Goal: Task Accomplishment & Management: Complete application form

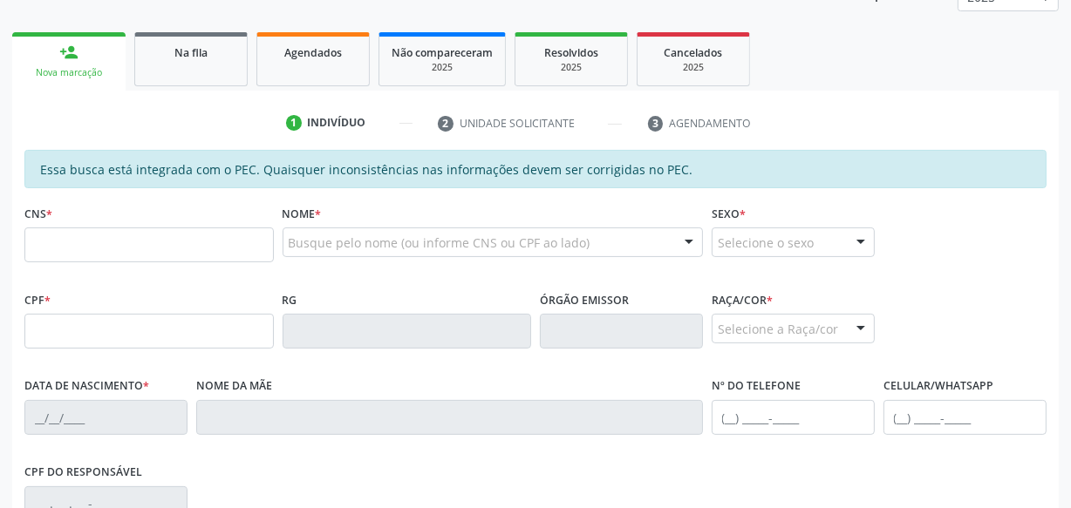
click at [208, 70] on link "Na fila" at bounding box center [190, 59] width 113 height 54
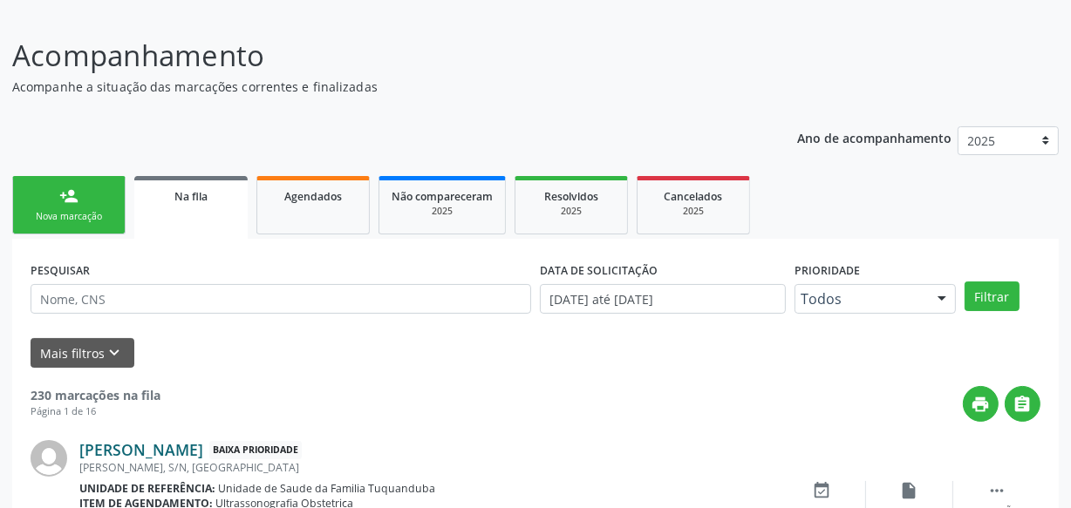
scroll to position [253, 0]
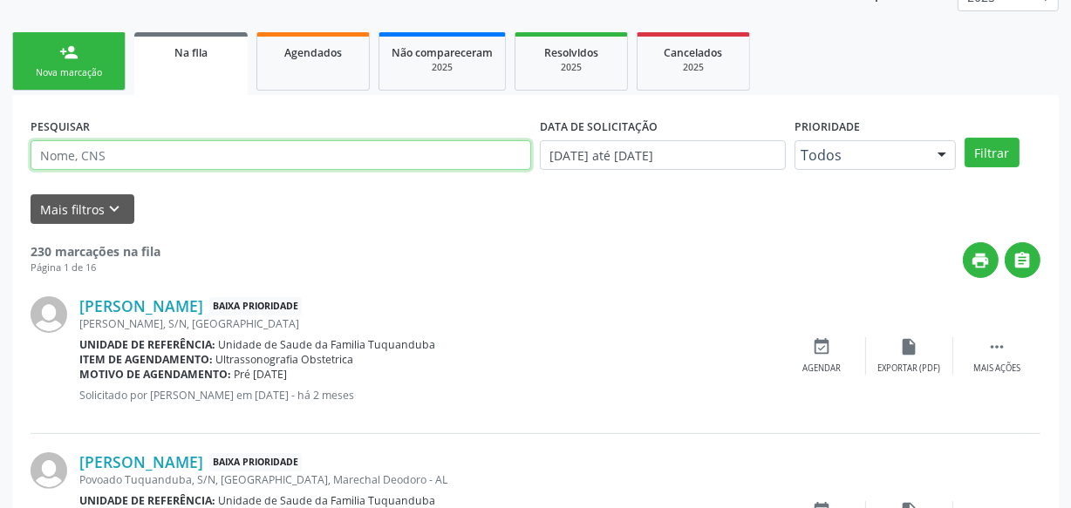
click at [167, 151] on input "text" at bounding box center [281, 155] width 501 height 30
click at [965, 138] on button "Filtrar" at bounding box center [992, 153] width 55 height 30
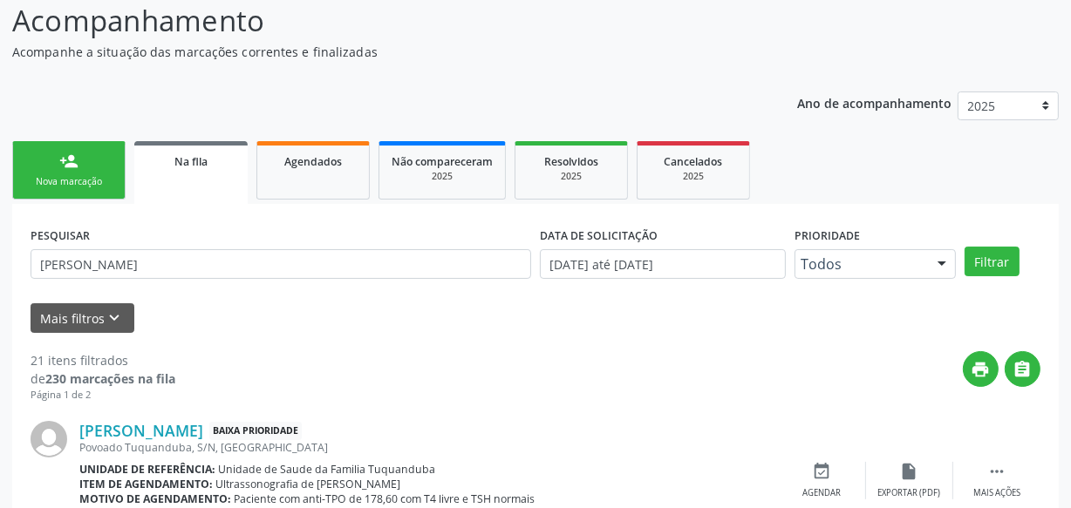
scroll to position [0, 0]
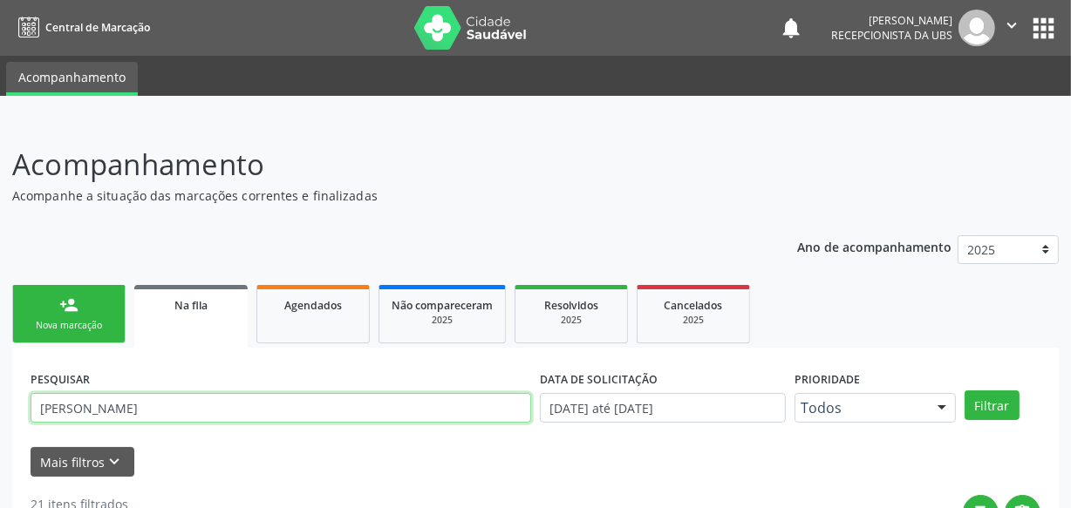
click at [157, 409] on input "[PERSON_NAME]" at bounding box center [281, 408] width 501 height 30
type input "[PERSON_NAME]"
click at [965, 391] on button "Filtrar" at bounding box center [992, 406] width 55 height 30
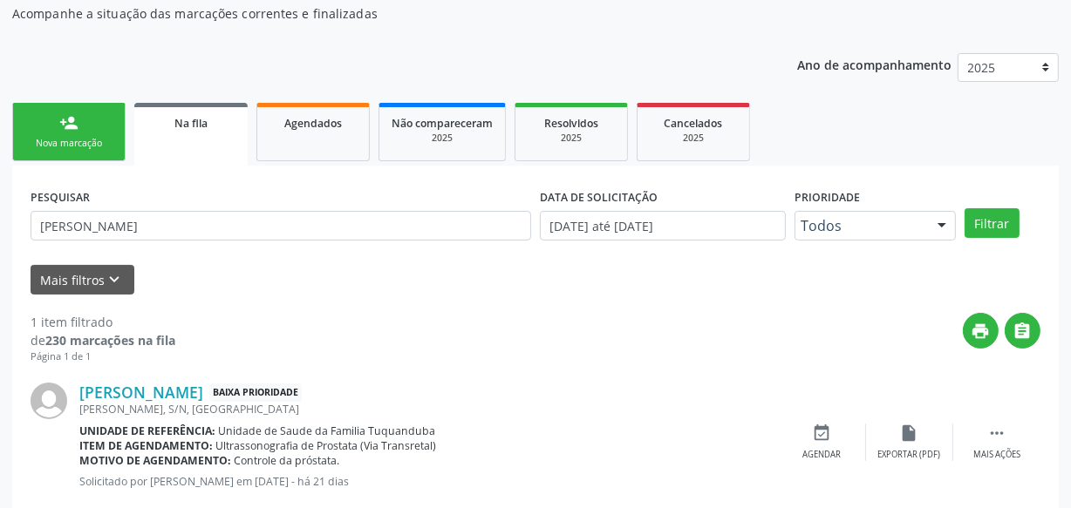
scroll to position [223, 0]
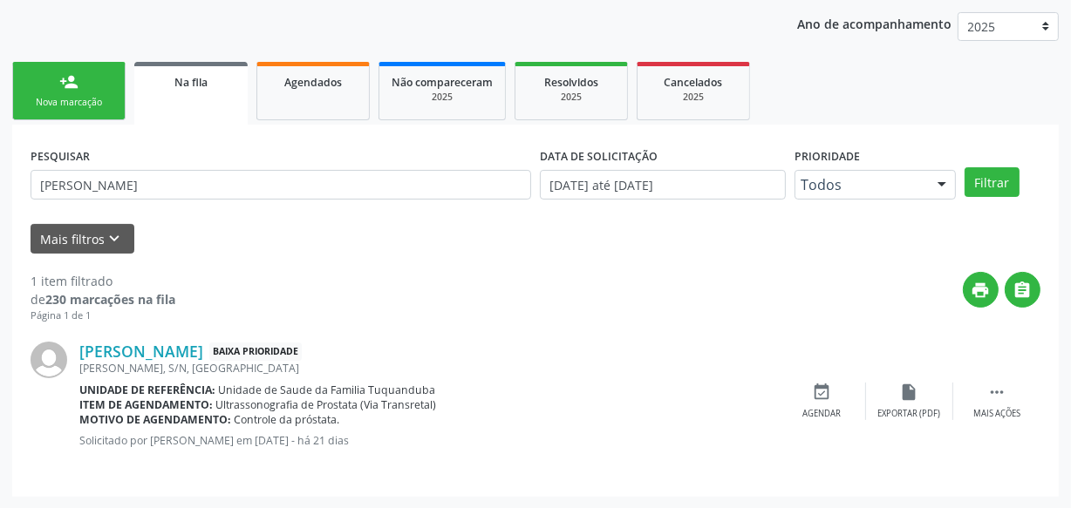
click at [78, 81] on link "person_add Nova marcação" at bounding box center [68, 91] width 113 height 58
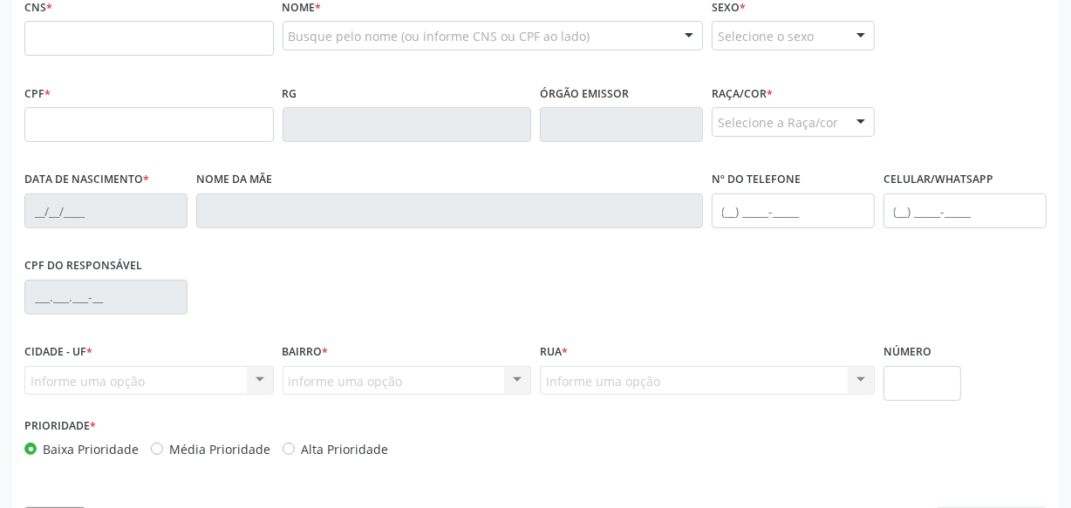
scroll to position [461, 0]
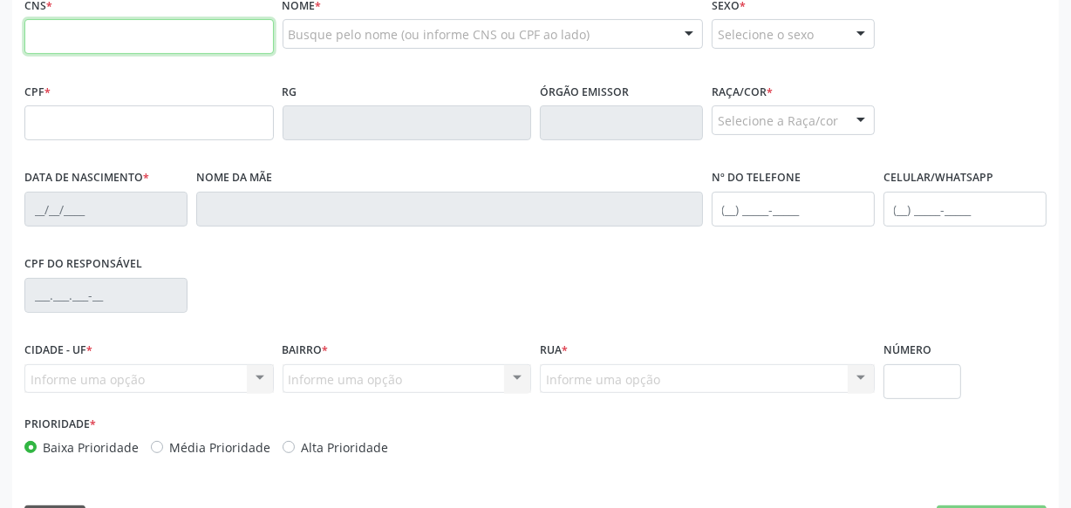
click at [166, 51] on input "text" at bounding box center [148, 36] width 249 height 35
click at [489, 188] on div "Nome da mãe" at bounding box center [449, 196] width 507 height 62
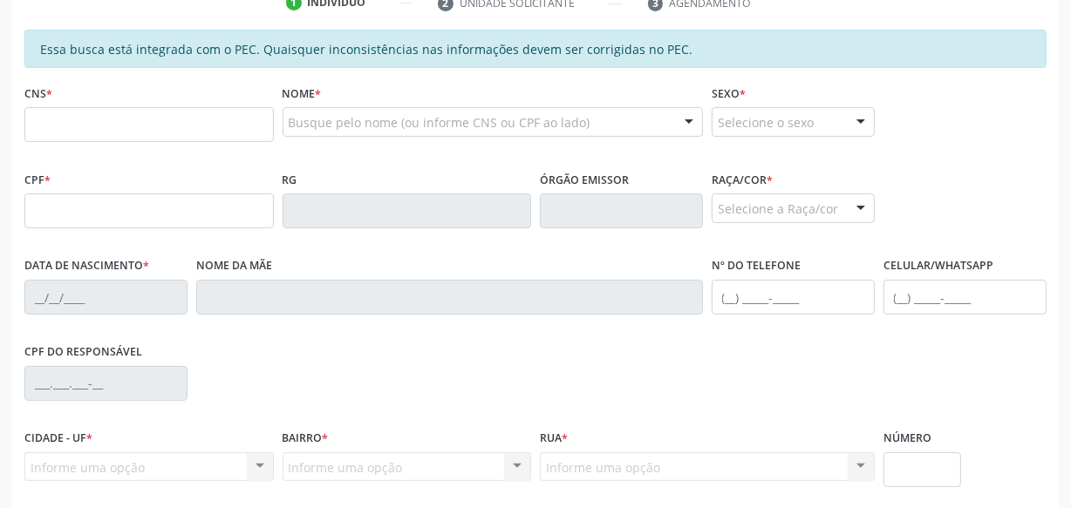
scroll to position [223, 0]
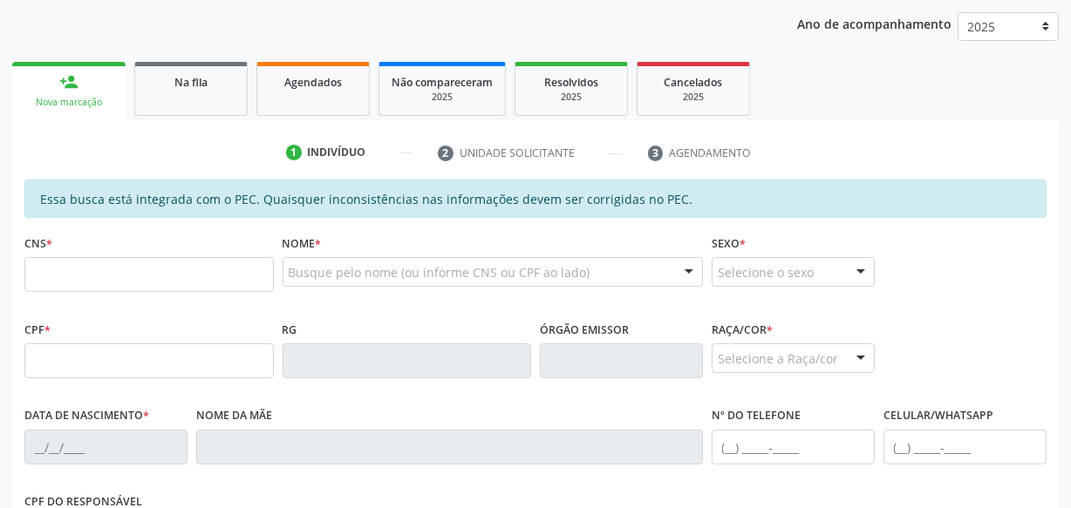
click at [181, 72] on div "Na fila" at bounding box center [190, 81] width 87 height 18
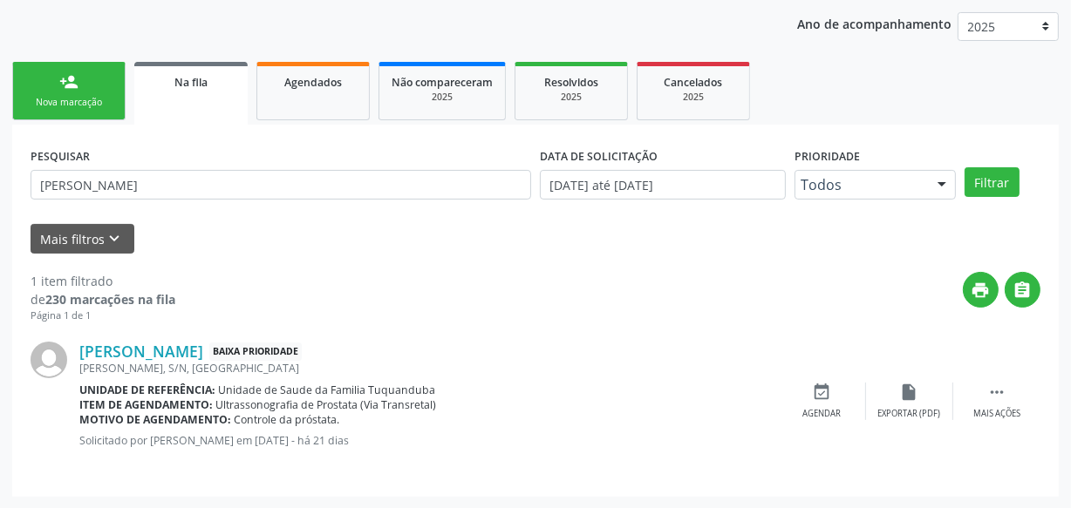
drag, startPoint x: 436, startPoint y: 402, endPoint x: 212, endPoint y: 401, distance: 224.2
click at [212, 401] on div "Item de agendamento: Ultrassonografia de Prostata (Via Transretal)" at bounding box center [429, 405] width 700 height 15
copy div "Ultrassonografia de Prostata (Via Transretal)"
click at [73, 87] on div "person_add" at bounding box center [68, 81] width 19 height 19
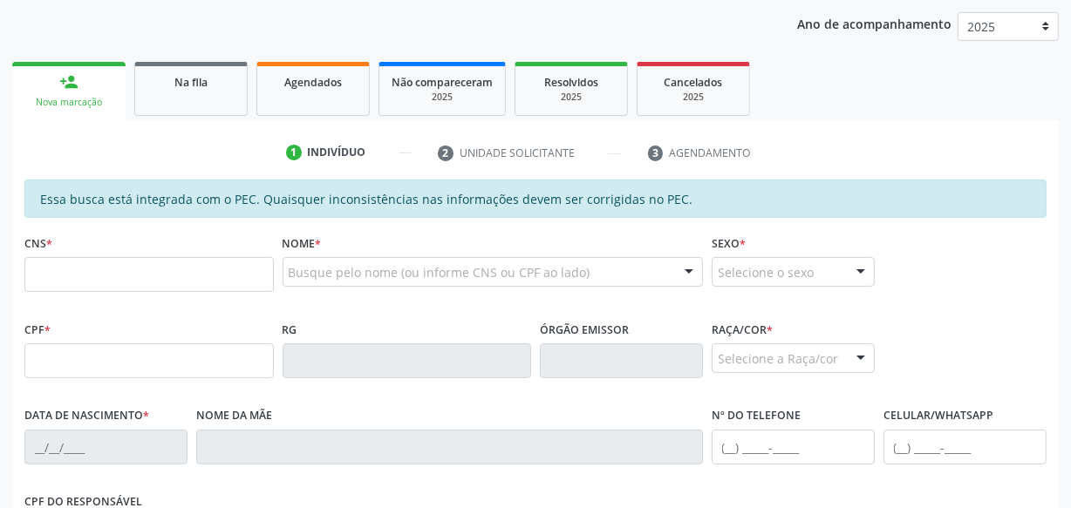
click at [78, 78] on div "person_add" at bounding box center [68, 81] width 19 height 19
click at [133, 254] on div "CNS *" at bounding box center [148, 261] width 249 height 62
click at [133, 270] on input "text" at bounding box center [148, 274] width 249 height 35
type input "704 1091 8708 4070"
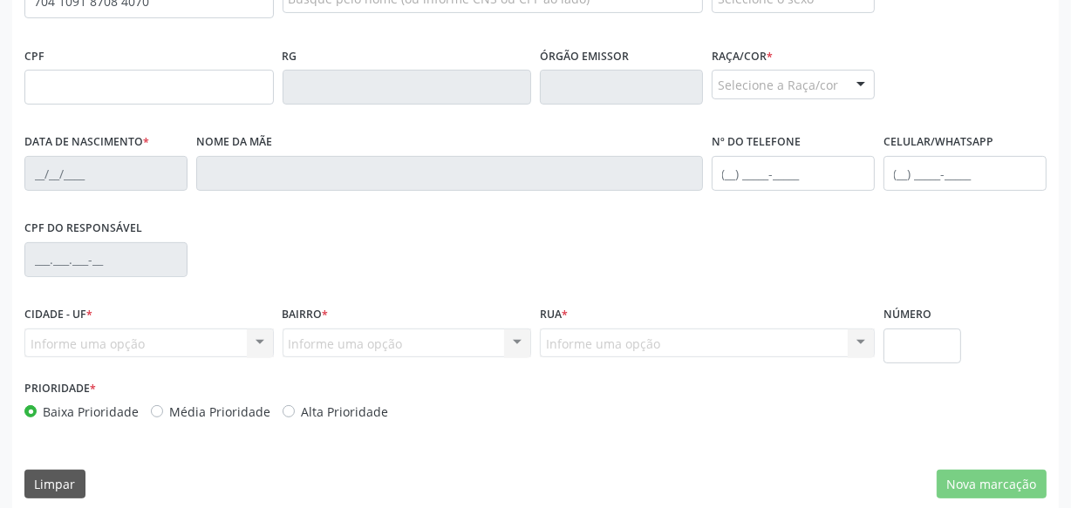
scroll to position [511, 0]
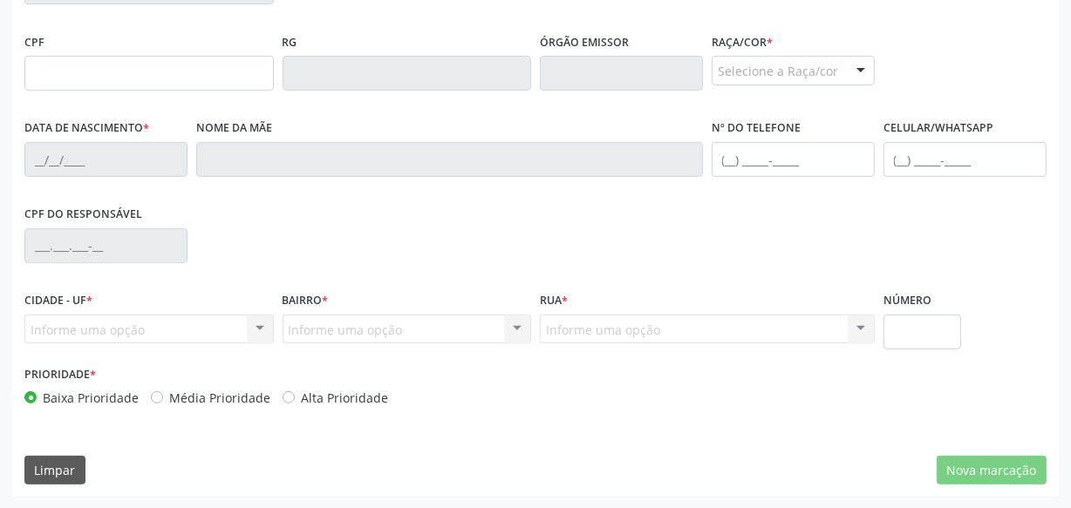
type input "647.880.244-20"
type input "[DATE]"
type input "Benedita [PERSON_NAME]"
type input "[PHONE_NUMBER]"
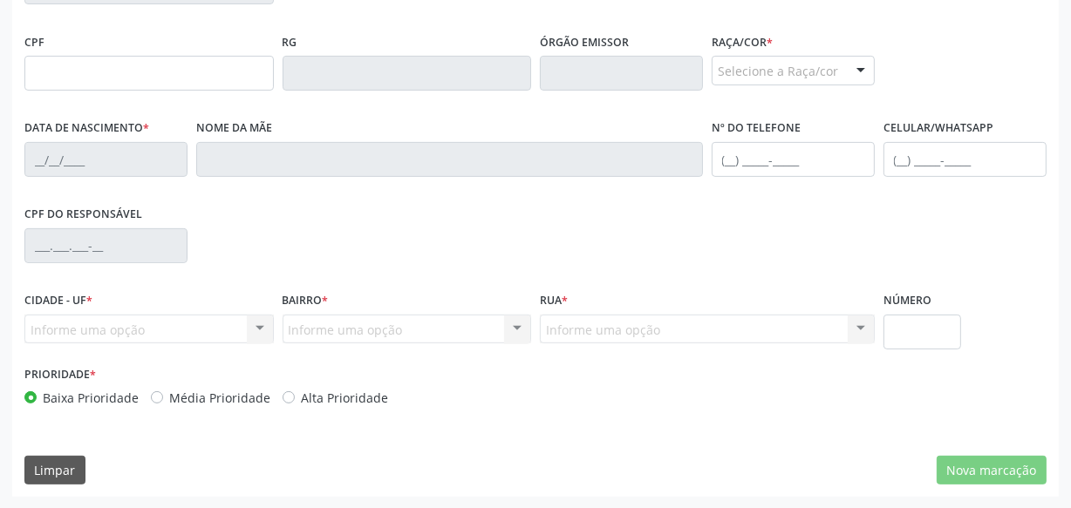
type input "S/N"
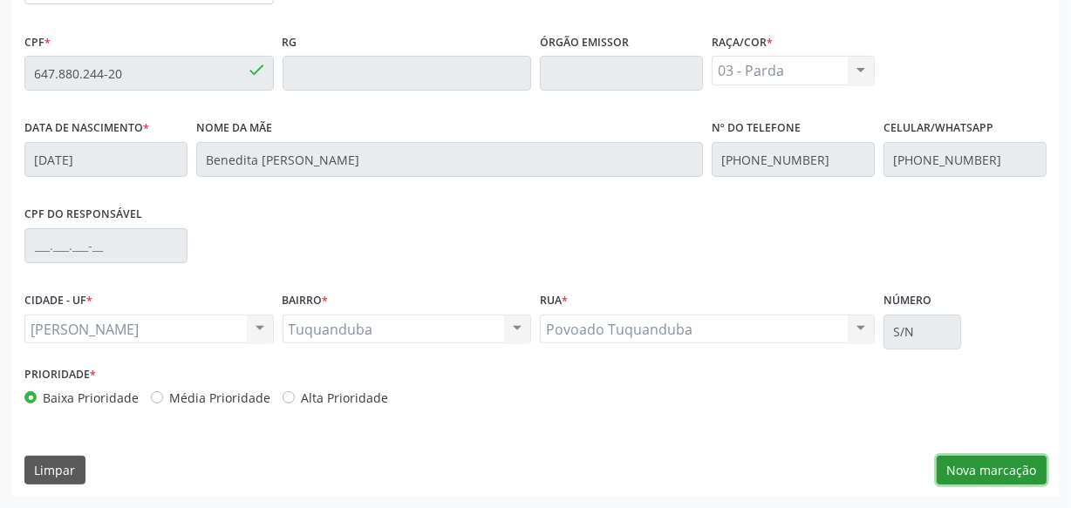
click at [956, 471] on button "Nova marcação" at bounding box center [992, 471] width 110 height 30
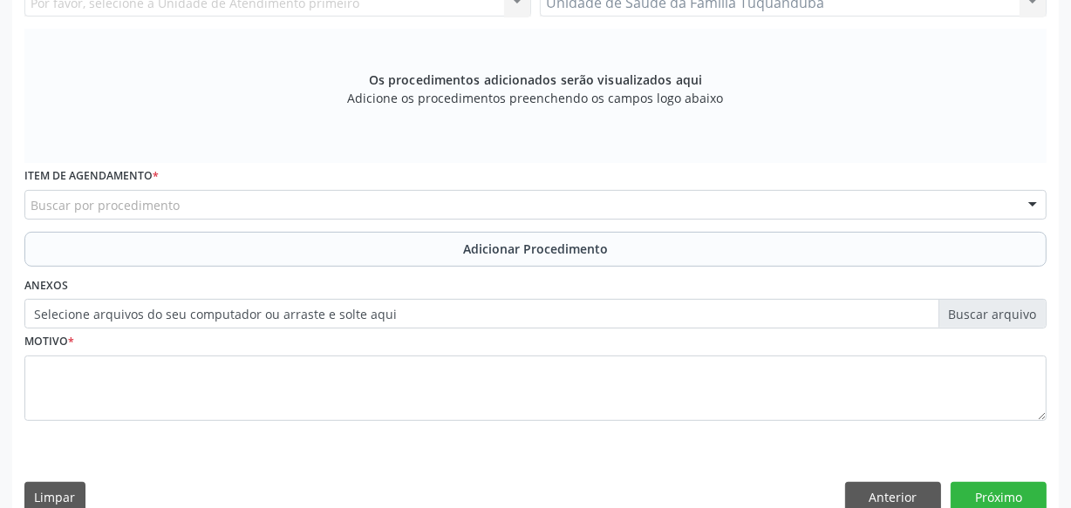
click at [213, 205] on div "Buscar por procedimento" at bounding box center [535, 205] width 1022 height 30
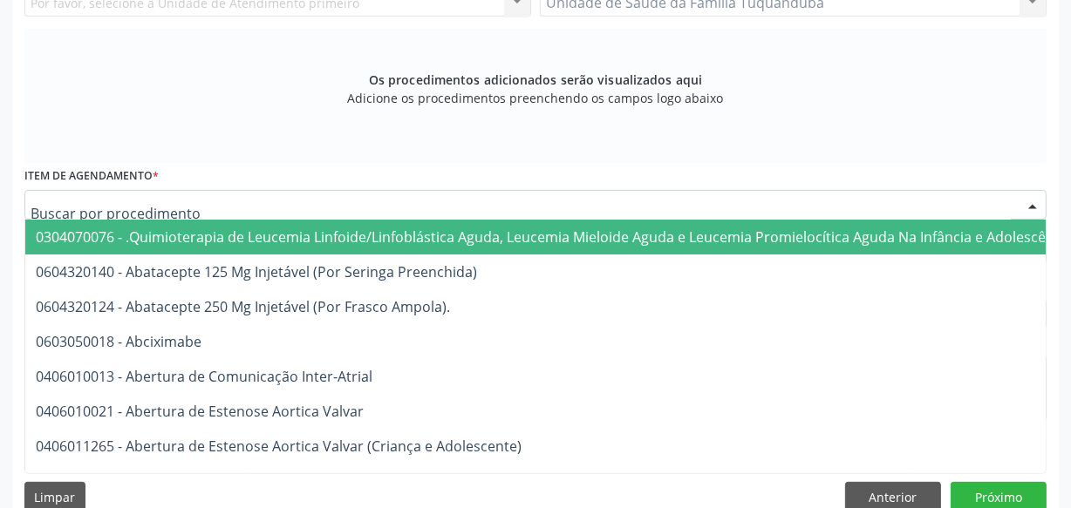
paste input "Ultrassonografia de Prostata (Via Transretal)"
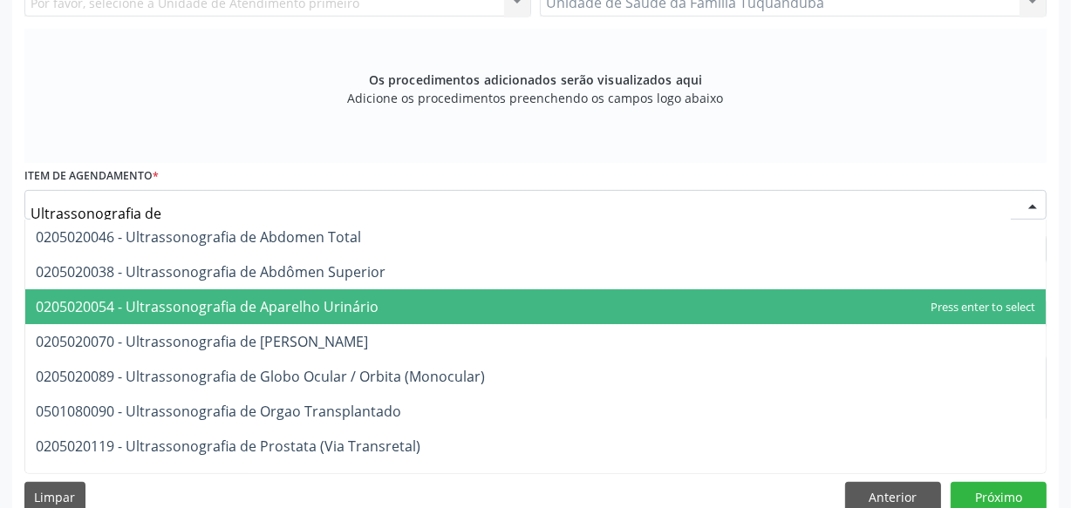
type input "Ultrassonografia de"
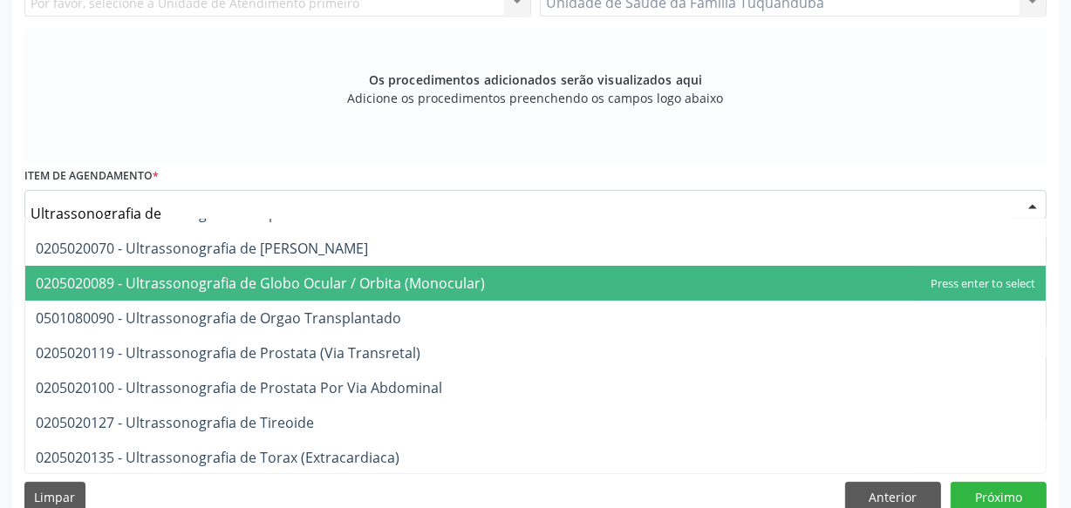
scroll to position [0, 0]
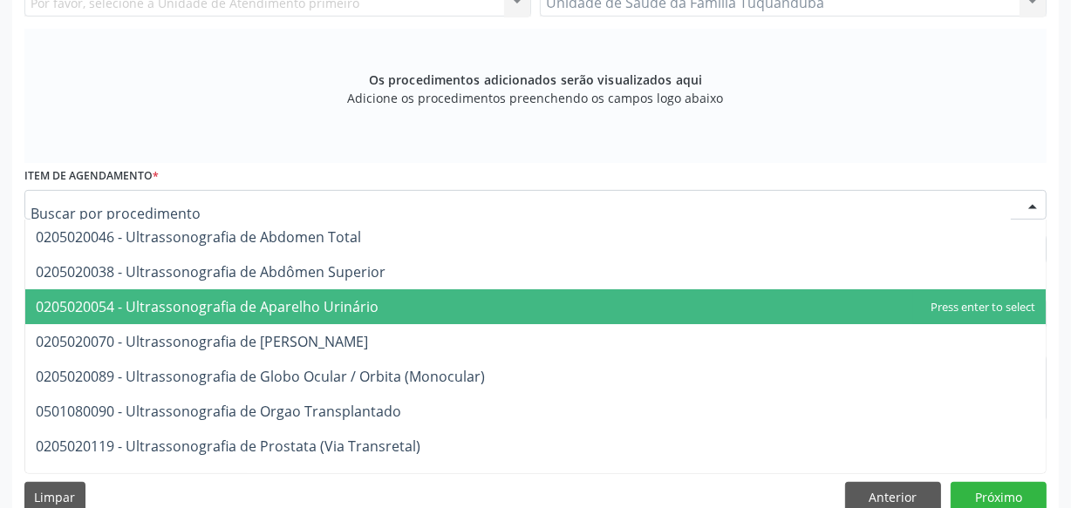
click at [313, 123] on div "Os procedimentos adicionados serão visualizados aqui Adicione os procedimentos …" at bounding box center [535, 96] width 1022 height 134
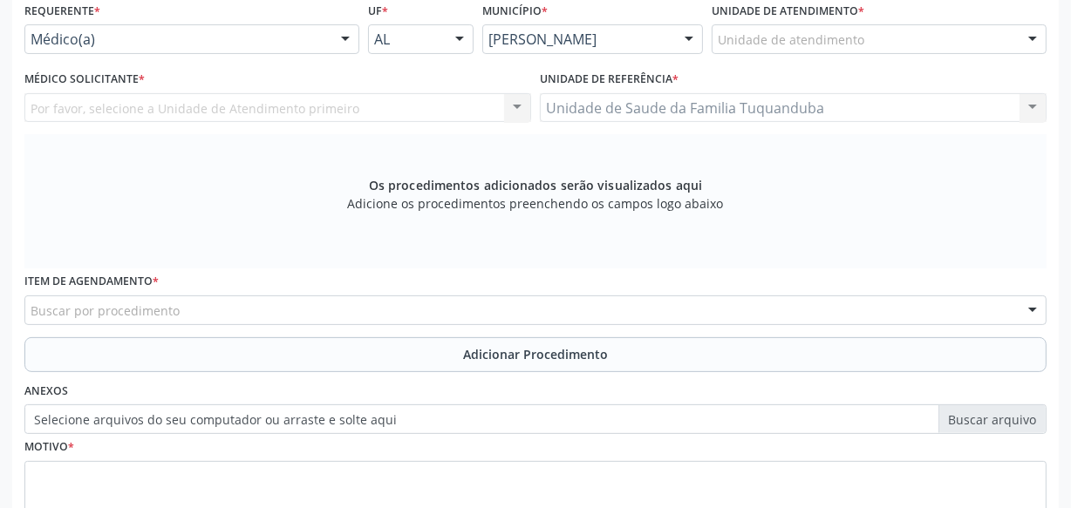
scroll to position [114, 0]
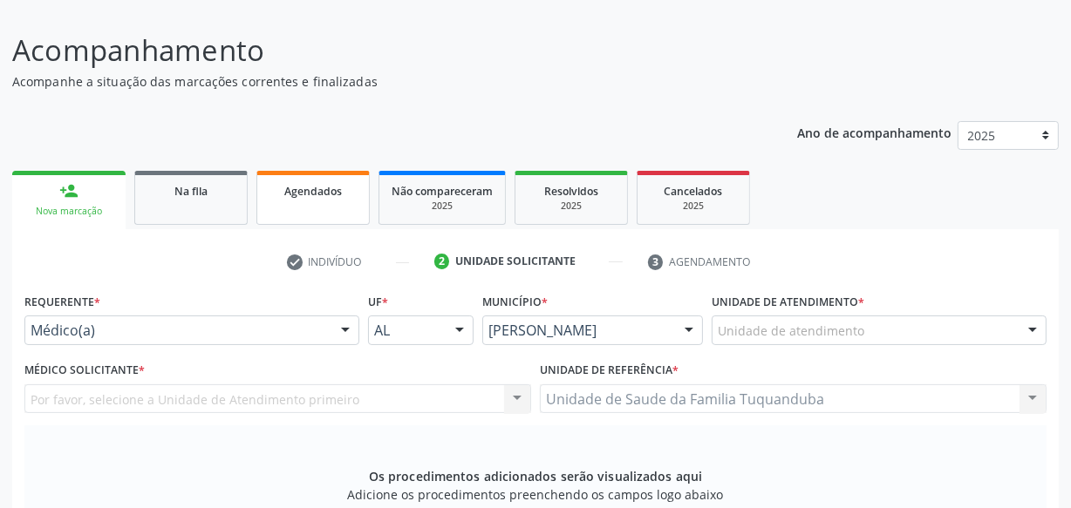
drag, startPoint x: 344, startPoint y: 223, endPoint x: 336, endPoint y: 205, distance: 19.9
click at [345, 223] on link "Agendados" at bounding box center [312, 198] width 113 height 54
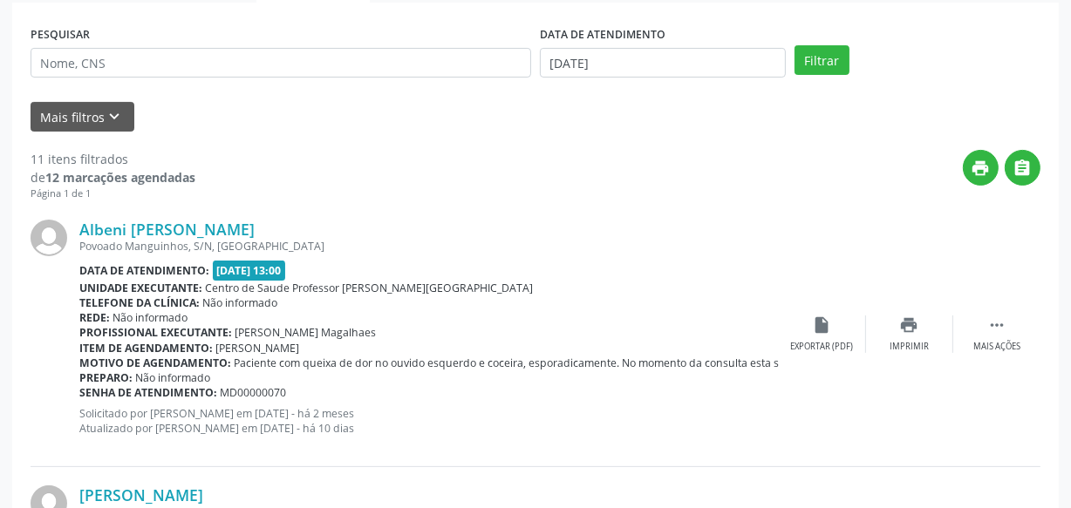
scroll to position [352, 0]
